Goal: Information Seeking & Learning: Learn about a topic

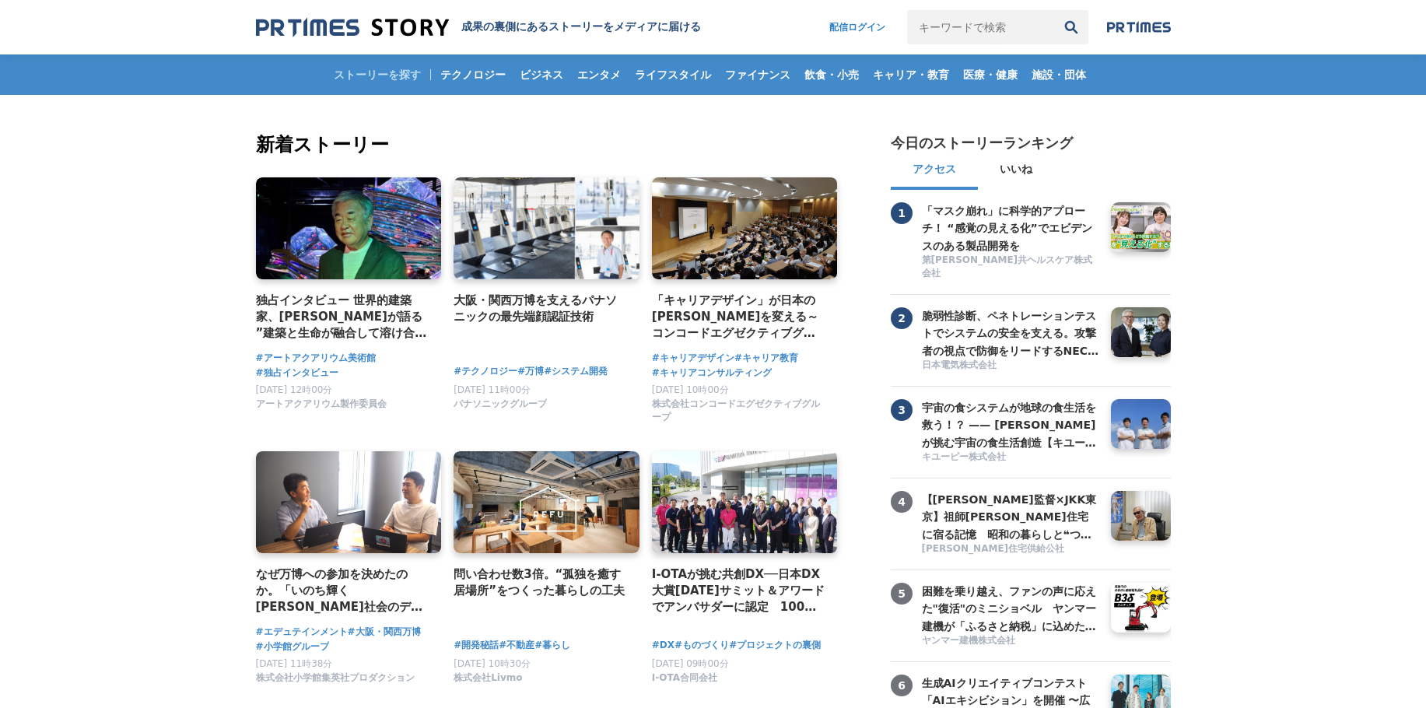
click at [919, 23] on input "キーワードで検索" at bounding box center [980, 27] width 147 height 34
type input "[PERSON_NAME]"
click at [1054, 10] on button "検索" at bounding box center [1071, 27] width 34 height 34
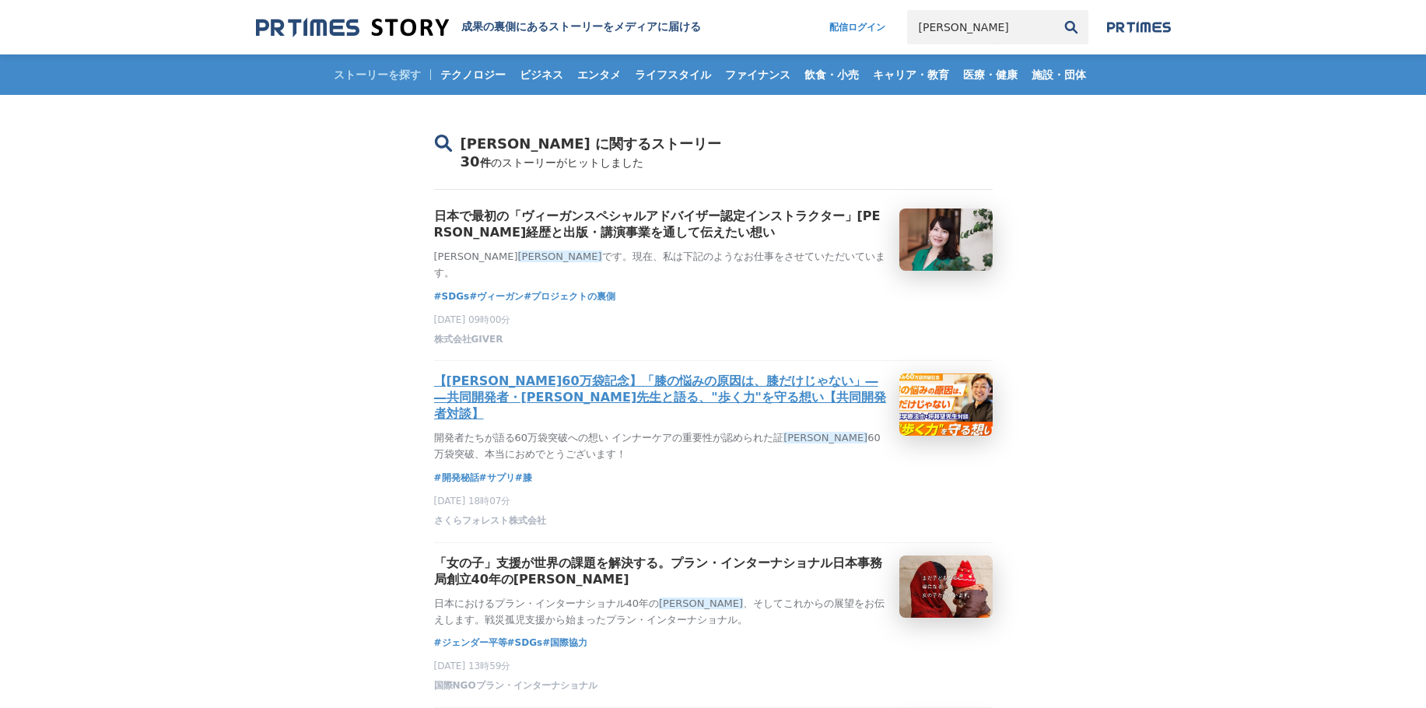
click at [643, 392] on h3 "【[PERSON_NAME]60万袋記念】「膝の悩みの原因は、膝だけじゃない」――共同開発者・[PERSON_NAME]先生と語る、"歩く力"を守る想い【共同…" at bounding box center [660, 397] width 453 height 49
